Goal: Find contact information: Find contact information

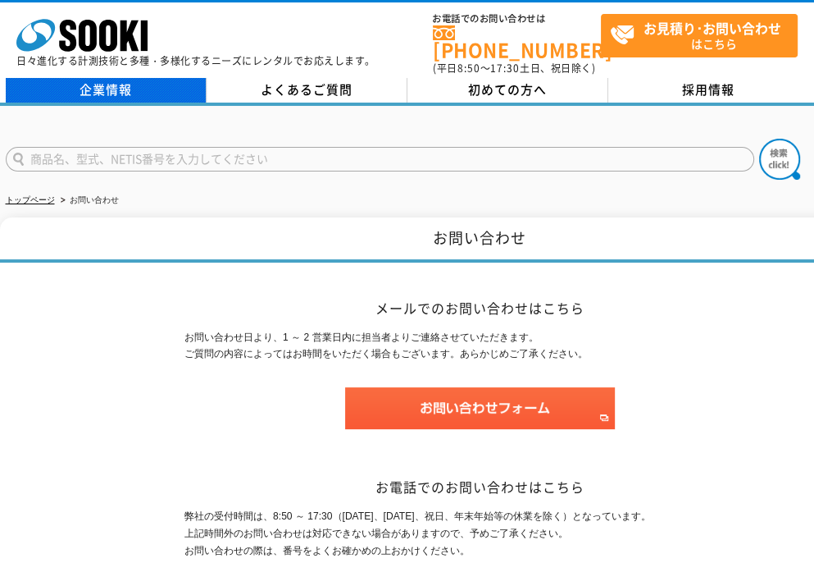
click at [111, 78] on link "企業情報" at bounding box center [106, 90] width 201 height 25
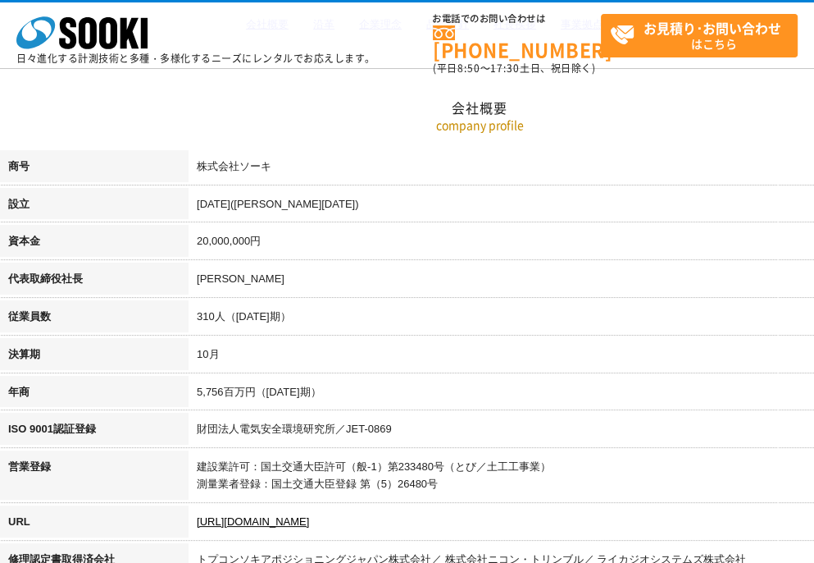
scroll to position [164, 0]
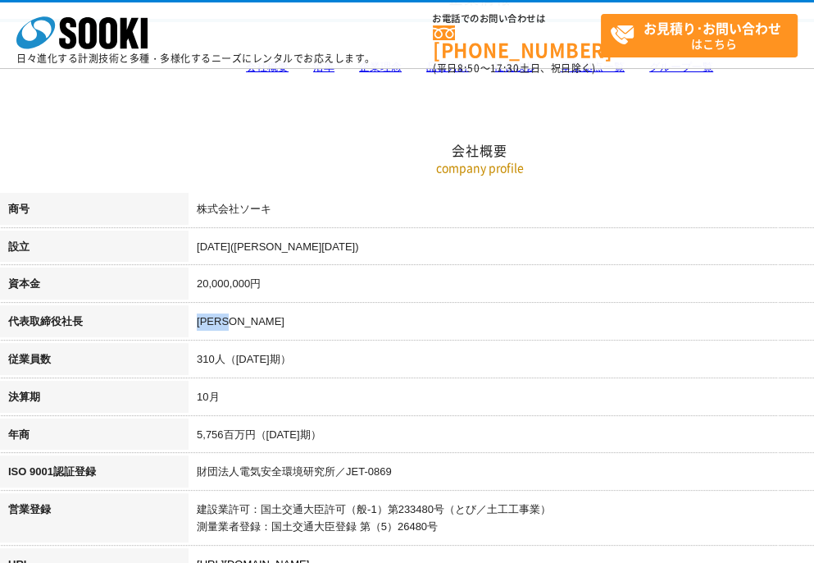
drag, startPoint x: 197, startPoint y: 317, endPoint x: 280, endPoint y: 326, distance: 84.1
click at [280, 326] on td "[PERSON_NAME]" at bounding box center [574, 324] width 771 height 38
drag, startPoint x: 280, startPoint y: 326, endPoint x: 268, endPoint y: 321, distance: 13.2
copy td "[PERSON_NAME]"
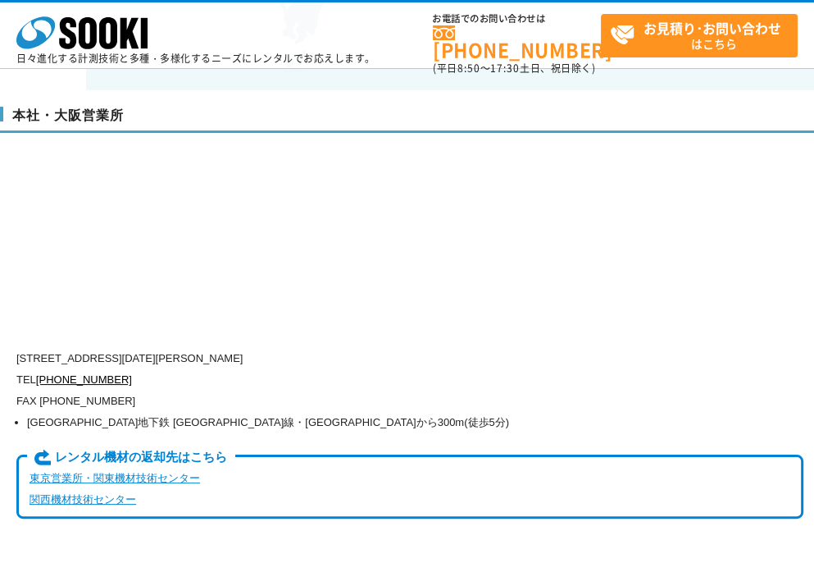
scroll to position [3936, 0]
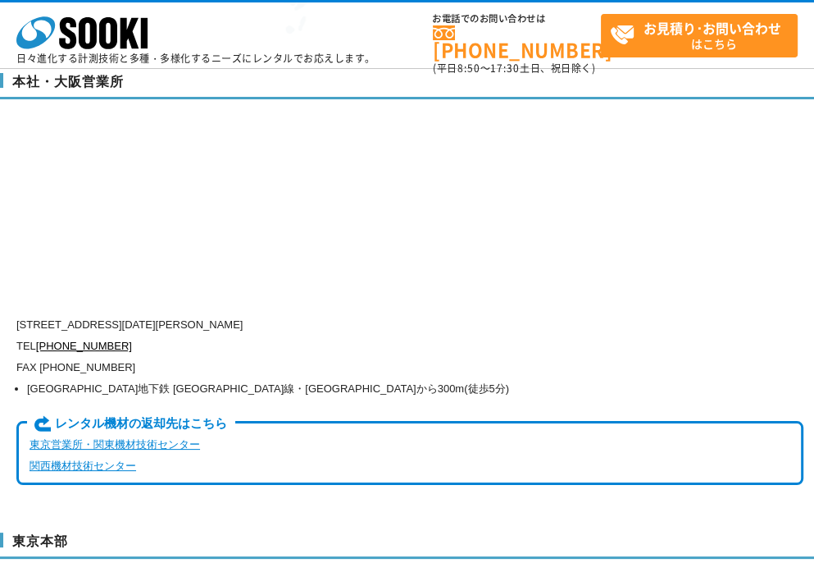
drag, startPoint x: 81, startPoint y: 288, endPoint x: 360, endPoint y: 289, distance: 278.8
click at [360, 314] on p "[STREET_ADDRESS][DATE][PERSON_NAME]" at bounding box center [409, 324] width 787 height 21
drag, startPoint x: 360, startPoint y: 289, endPoint x: 333, endPoint y: 291, distance: 27.2
copy p "[STREET_ADDRESS][DATE][PERSON_NAME]"
click at [265, 381] on div "[STREET_ADDRESS][DATE][PERSON_NAME] TEL [PHONE_NUMBER] FAX [PHONE_NUMBER] [GEOG…" at bounding box center [409, 410] width 787 height 192
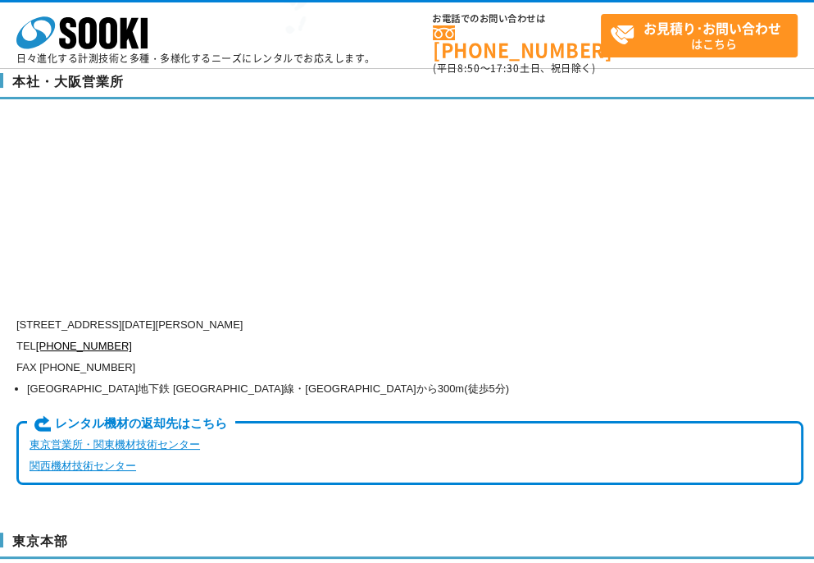
click at [190, 357] on p "FAX [PHONE_NUMBER]" at bounding box center [409, 367] width 787 height 21
click at [205, 357] on p "FAX [PHONE_NUMBER]" at bounding box center [409, 367] width 787 height 21
drag, startPoint x: 39, startPoint y: 312, endPoint x: 125, endPoint y: 313, distance: 86.9
click at [125, 335] on p "TEL [PHONE_NUMBER]" at bounding box center [409, 345] width 787 height 21
copy link "[PHONE_NUMBER]"
